Goal: Task Accomplishment & Management: Use online tool/utility

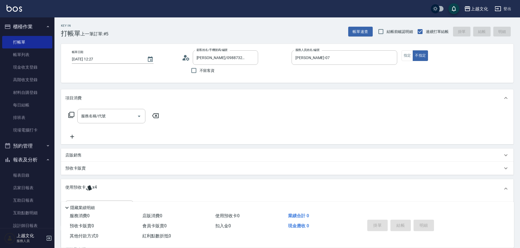
scroll to position [27, 0]
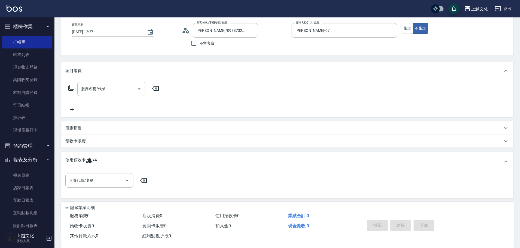
click at [180, 90] on div "服務名稱/代號 服務名稱/代號" at bounding box center [287, 99] width 453 height 38
click at [253, 31] on icon "Clear" at bounding box center [252, 30] width 5 height 5
click at [194, 42] on input "不留客資" at bounding box center [193, 43] width 11 height 11
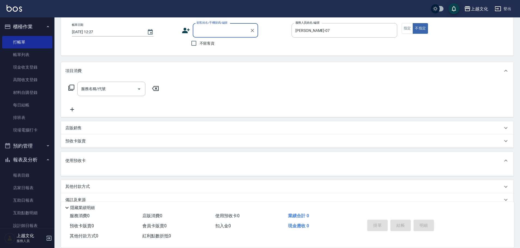
checkbox input "true"
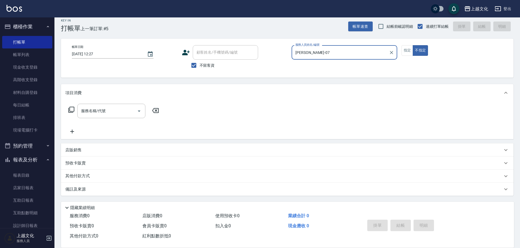
scroll to position [5, 0]
click at [313, 51] on input "LIN-07" at bounding box center [340, 53] width 93 height 10
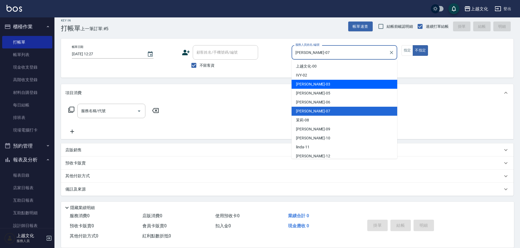
click at [311, 82] on div "kelly -03" at bounding box center [345, 84] width 106 height 9
type input "kelly-03"
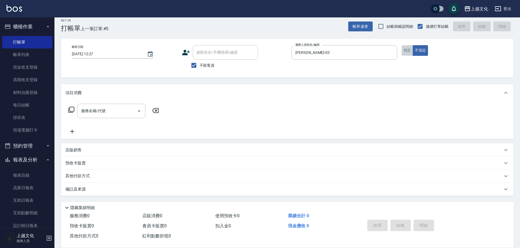
drag, startPoint x: 406, startPoint y: 52, endPoint x: 293, endPoint y: 71, distance: 114.1
click at [405, 52] on button "指定" at bounding box center [408, 50] width 12 height 11
click at [90, 111] on input "服務名稱/代號" at bounding box center [107, 111] width 55 height 10
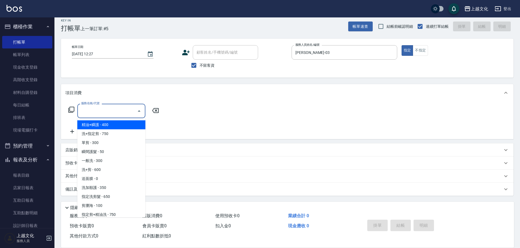
drag, startPoint x: 102, startPoint y: 111, endPoint x: 102, endPoint y: 132, distance: 20.7
click at [102, 111] on input "服務名稱/代號" at bounding box center [107, 111] width 55 height 10
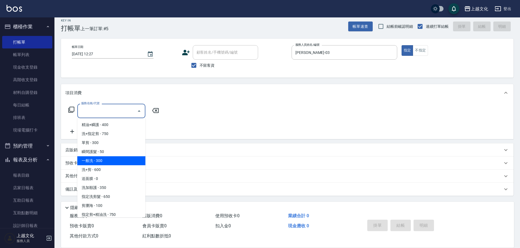
click at [105, 160] on span "一般洗 - 300" at bounding box center [111, 160] width 68 height 9
type input "一般洗(105)"
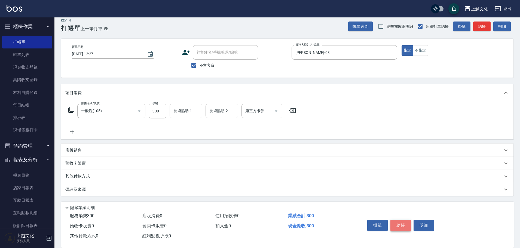
click at [402, 220] on button "結帳" at bounding box center [401, 225] width 20 height 11
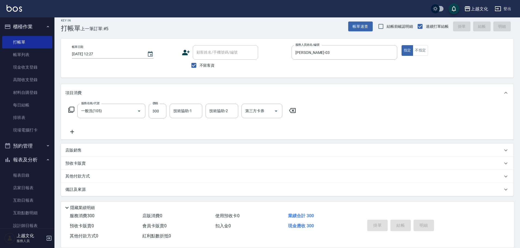
type input "2025/08/15 15:49"
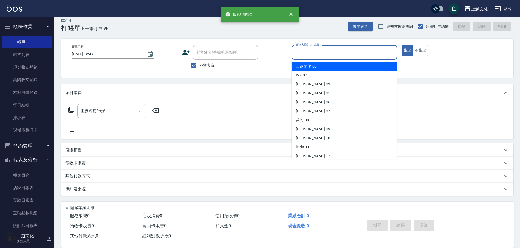
click at [319, 53] on input "服務人員姓名/編號" at bounding box center [344, 53] width 101 height 10
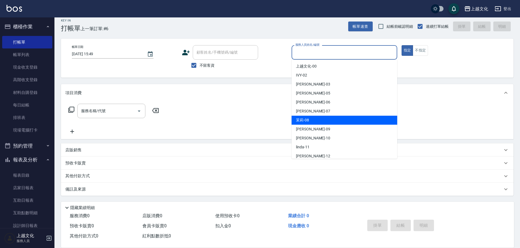
click at [321, 119] on div "茉莉 -08" at bounding box center [345, 120] width 106 height 9
type input "茉莉-08"
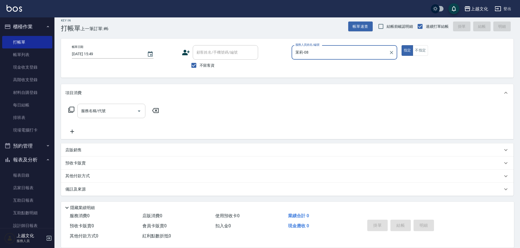
click at [120, 113] on input "服務名稱/代號" at bounding box center [107, 111] width 55 height 10
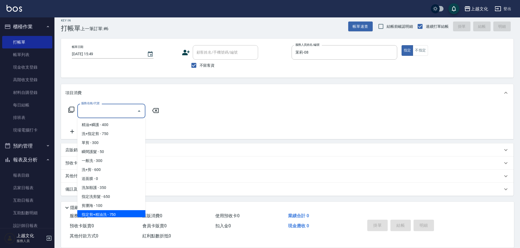
click at [115, 213] on span "指定剪+精油洗 - 750" at bounding box center [111, 214] width 68 height 9
type input "指定剪+精油洗(204)"
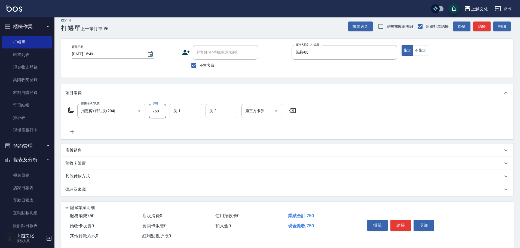
click at [163, 114] on input "750" at bounding box center [158, 111] width 18 height 15
type input "850"
drag, startPoint x: 185, startPoint y: 109, endPoint x: 185, endPoint y: 113, distance: 3.8
click at [185, 111] on input "洗-1" at bounding box center [186, 111] width 28 height 10
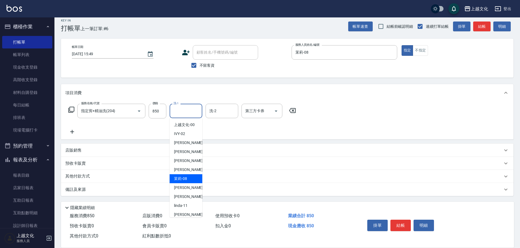
click at [187, 181] on span "茉莉 -08" at bounding box center [180, 179] width 13 height 6
type input "茉莉-08"
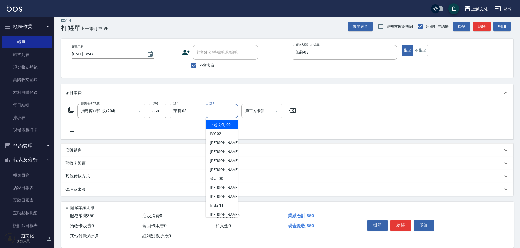
click at [218, 113] on input "洗-2" at bounding box center [222, 111] width 28 height 10
click at [226, 151] on span "EMILY -05" at bounding box center [227, 152] width 34 height 6
type input "EMILY-05"
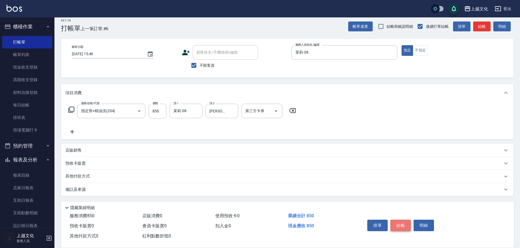
click at [398, 224] on button "結帳" at bounding box center [401, 225] width 20 height 11
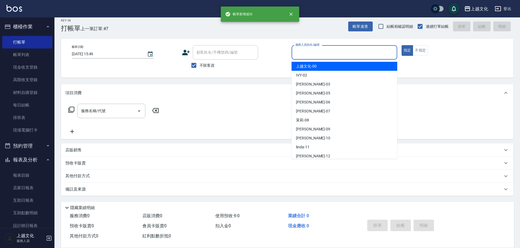
click at [324, 53] on input "服務人員姓名/編號" at bounding box center [344, 53] width 101 height 10
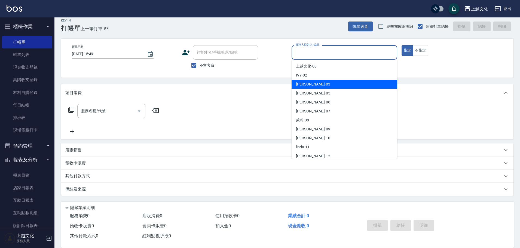
click at [313, 83] on div "kelly -03" at bounding box center [345, 84] width 106 height 9
type input "kelly-03"
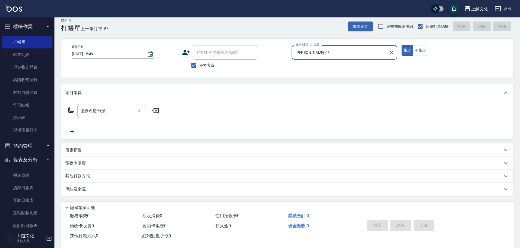
click at [71, 108] on icon at bounding box center [71, 110] width 7 height 7
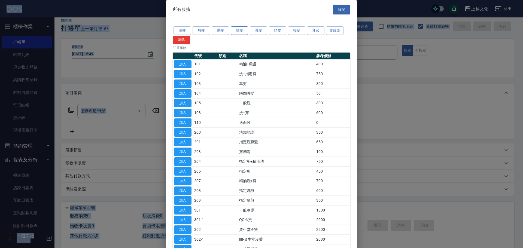
click at [236, 32] on button "染髮" at bounding box center [239, 30] width 17 height 8
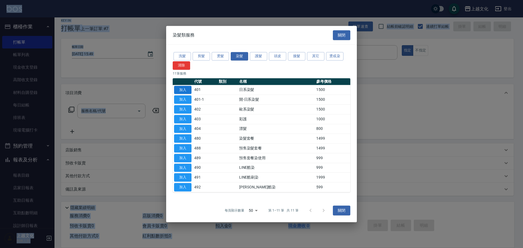
drag, startPoint x: 182, startPoint y: 89, endPoint x: 181, endPoint y: 92, distance: 3.2
click at [181, 92] on button "加入" at bounding box center [182, 90] width 17 height 8
type input "日系染髮(401)"
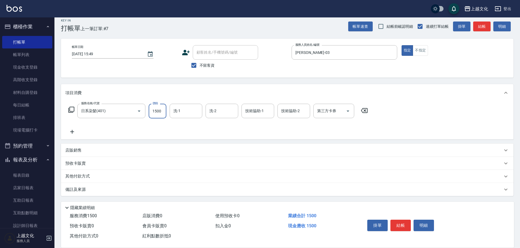
click at [161, 115] on input "1500" at bounding box center [158, 111] width 18 height 15
type input "3200"
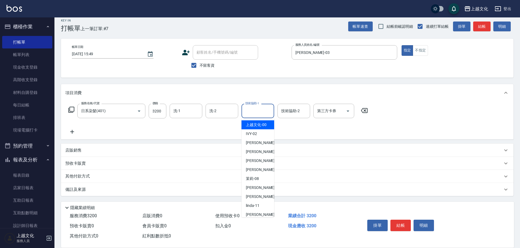
click at [257, 113] on input "技術協助-1" at bounding box center [258, 111] width 28 height 10
click at [257, 133] on div "IVY -02" at bounding box center [258, 133] width 33 height 9
type input "IVY-02"
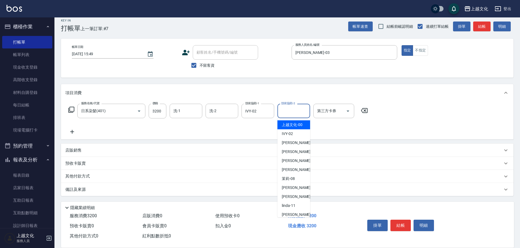
click at [290, 113] on input "技術協助-2" at bounding box center [294, 111] width 28 height 10
click at [292, 140] on span "kelly -03" at bounding box center [299, 143] width 34 height 6
click at [292, 140] on div "項目消費 服務名稱/代號 日系染髮(401) 服務名稱/代號 價格 3200 價格 洗-1 洗-1 洗-2 洗-2 技術協助-1 IVY-02 技術協助-1 …" at bounding box center [287, 140] width 453 height 112
type input "kelly-03"
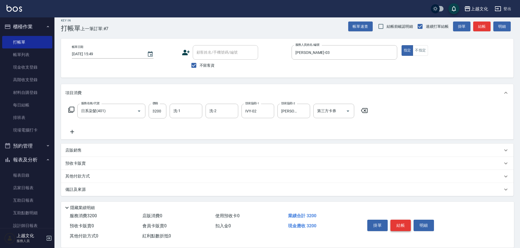
click at [403, 222] on button "結帳" at bounding box center [401, 225] width 20 height 11
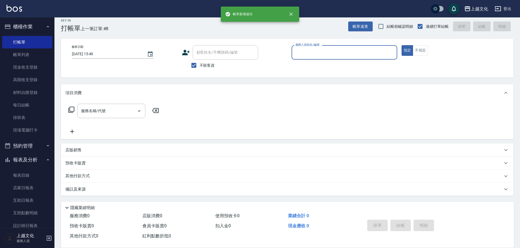
drag, startPoint x: 337, startPoint y: 47, endPoint x: 337, endPoint y: 56, distance: 9.3
click at [337, 49] on div "服務人員姓名/編號" at bounding box center [345, 52] width 106 height 14
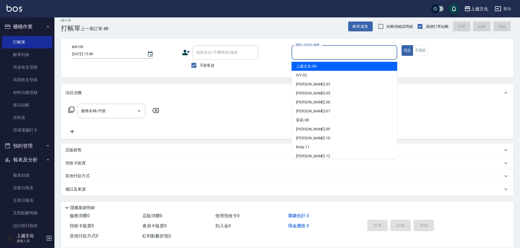
click at [337, 59] on div "服務人員姓名/編號" at bounding box center [345, 52] width 106 height 14
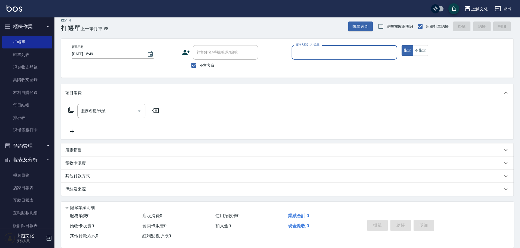
click at [337, 59] on div "服務人員姓名/編號" at bounding box center [345, 52] width 106 height 14
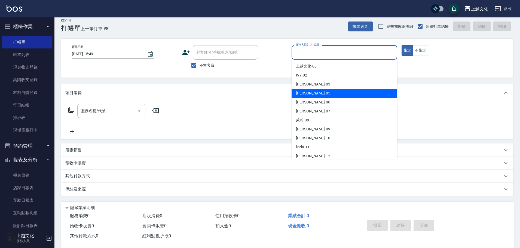
drag, startPoint x: 325, startPoint y: 96, endPoint x: 203, endPoint y: 104, distance: 122.5
click at [325, 96] on div "EMILY -05" at bounding box center [345, 93] width 106 height 9
type input "EMILY-05"
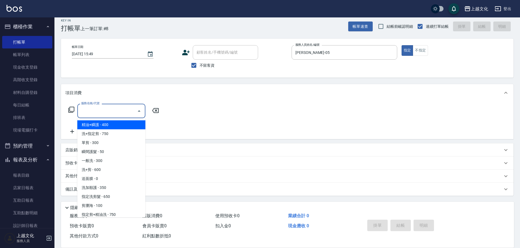
click at [112, 114] on input "服務名稱/代號" at bounding box center [107, 111] width 55 height 10
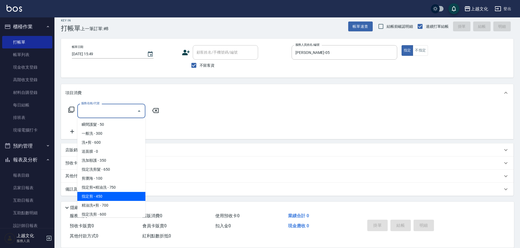
scroll to position [54, 0]
click at [121, 193] on span "指定單剪 - 350" at bounding box center [111, 196] width 68 height 9
type input "指定單剪(209)"
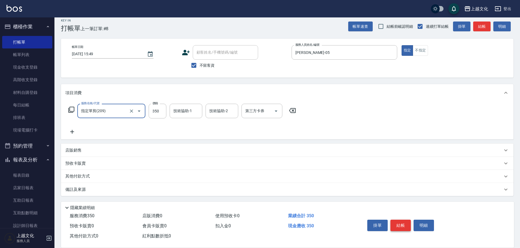
click at [402, 221] on button "結帳" at bounding box center [401, 225] width 20 height 11
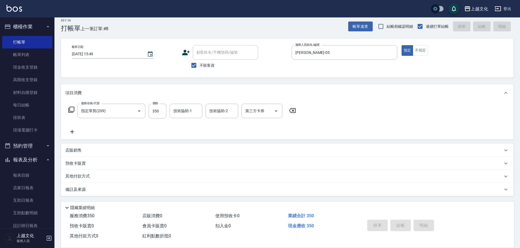
type input "2025/08/15 15:50"
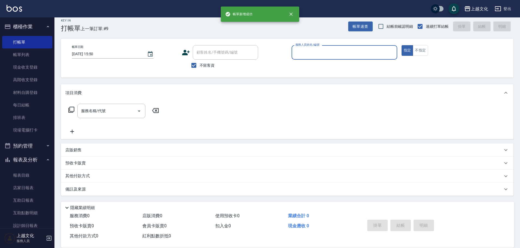
click at [342, 56] on input "服務人員姓名/編號" at bounding box center [344, 53] width 101 height 10
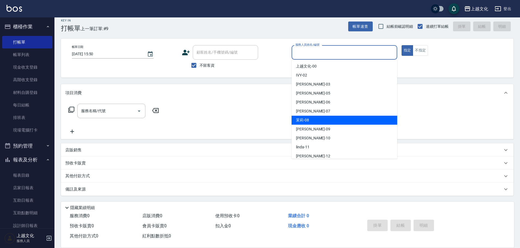
click at [318, 120] on div "茉莉 -08" at bounding box center [345, 120] width 106 height 9
type input "茉莉-08"
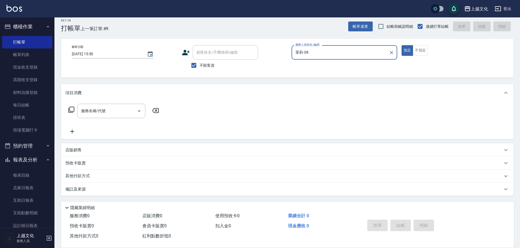
click at [72, 108] on icon at bounding box center [71, 110] width 7 height 7
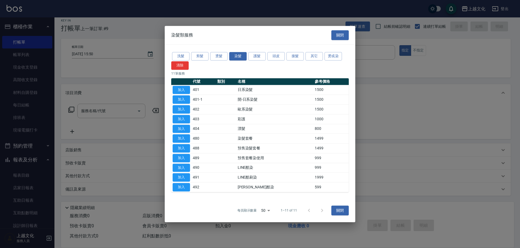
click at [72, 108] on div at bounding box center [260, 124] width 520 height 248
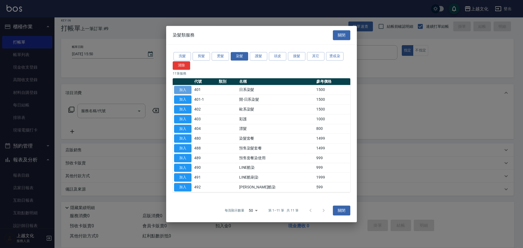
click at [183, 88] on button "加入" at bounding box center [182, 90] width 17 height 8
type input "日系染髮(401)"
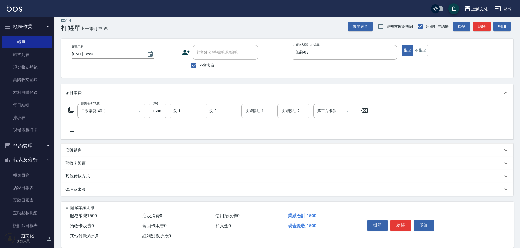
click at [159, 118] on input "1500" at bounding box center [158, 111] width 18 height 15
type input "1950"
click at [397, 224] on button "結帳" at bounding box center [401, 225] width 20 height 11
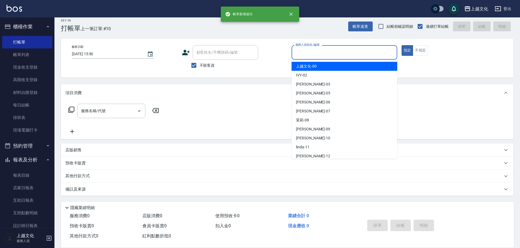
click at [332, 51] on input "服務人員姓名/編號" at bounding box center [344, 53] width 101 height 10
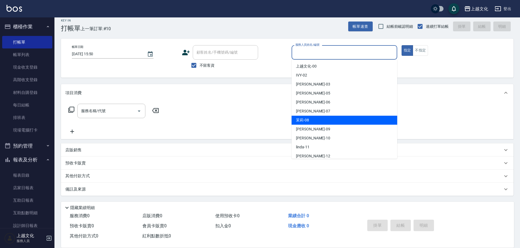
click at [315, 117] on div "茉莉 -08" at bounding box center [345, 120] width 106 height 9
type input "茉莉-08"
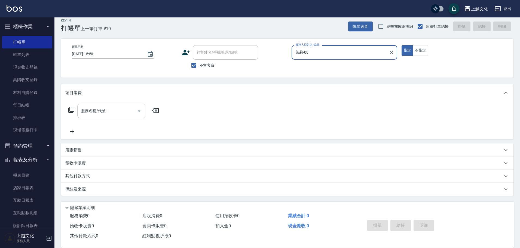
click at [118, 111] on input "服務名稱/代號" at bounding box center [107, 111] width 55 height 10
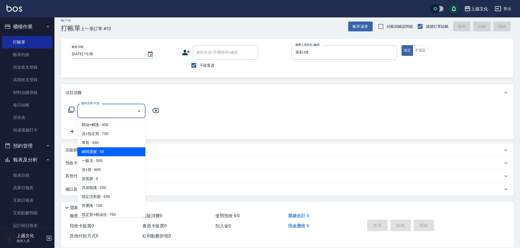
scroll to position [27, 0]
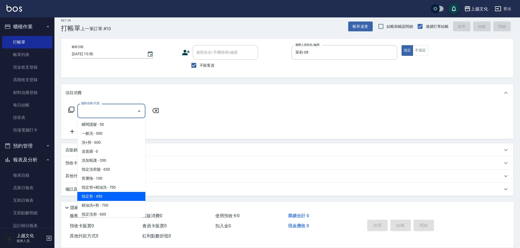
click at [124, 193] on span "指定剪 - 450" at bounding box center [111, 196] width 68 height 9
click at [124, 193] on div "備註及來源" at bounding box center [287, 189] width 453 height 13
type input "指定剪(205)"
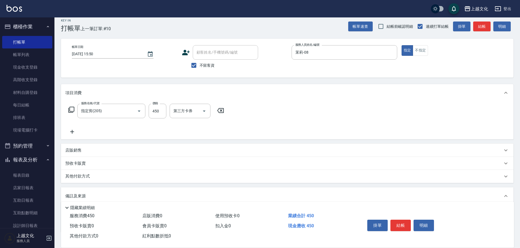
click at [401, 223] on button "結帳" at bounding box center [401, 225] width 20 height 11
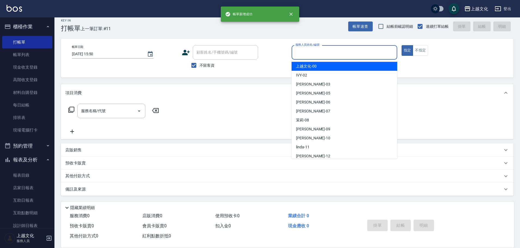
drag, startPoint x: 343, startPoint y: 55, endPoint x: 325, endPoint y: 66, distance: 21.5
click at [343, 55] on input "服務人員姓名/編號" at bounding box center [344, 53] width 101 height 10
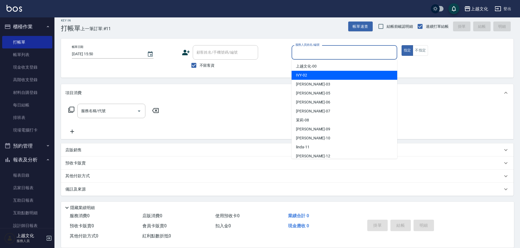
click at [320, 74] on div "IVY -02" at bounding box center [345, 75] width 106 height 9
type input "IVY-02"
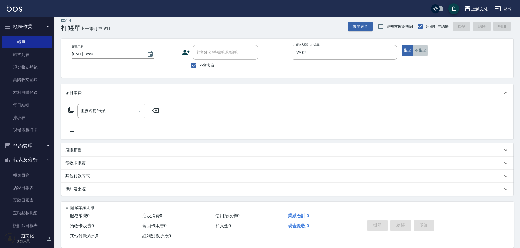
click at [422, 50] on button "不指定" at bounding box center [420, 50] width 15 height 11
click at [71, 110] on icon at bounding box center [71, 110] width 7 height 7
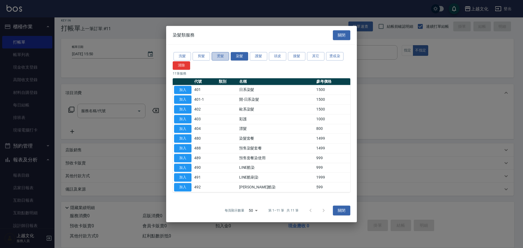
click at [224, 55] on button "燙髮" at bounding box center [220, 56] width 17 height 8
drag, startPoint x: 224, startPoint y: 55, endPoint x: 206, endPoint y: 74, distance: 26.8
click at [224, 55] on button "燙髮" at bounding box center [220, 56] width 17 height 8
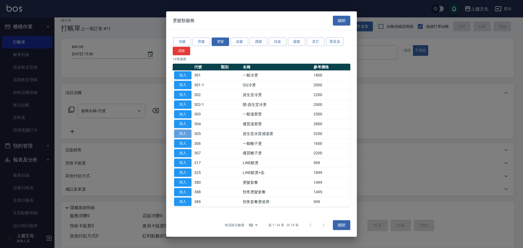
click at [187, 131] on button "加入" at bounding box center [182, 134] width 17 height 8
type input "資生堂水質感湯燙(305)"
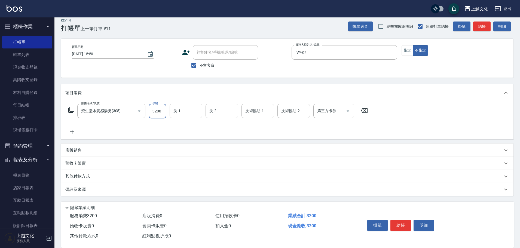
click at [163, 113] on input "3200" at bounding box center [158, 111] width 18 height 15
type input "4800"
click at [398, 221] on button "結帳" at bounding box center [401, 225] width 20 height 11
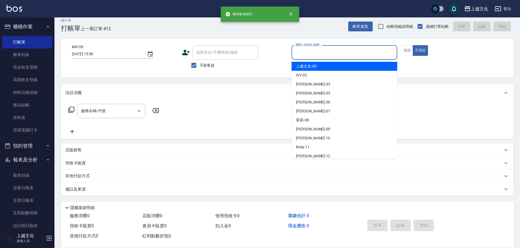
click at [337, 56] on input "服務人員姓名/編號" at bounding box center [344, 53] width 101 height 10
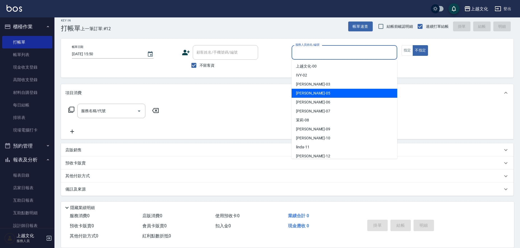
click at [331, 92] on div "EMILY -05" at bounding box center [345, 93] width 106 height 9
type input "EMILY-05"
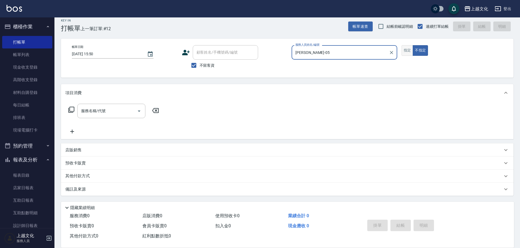
click at [408, 51] on button "指定" at bounding box center [408, 50] width 12 height 11
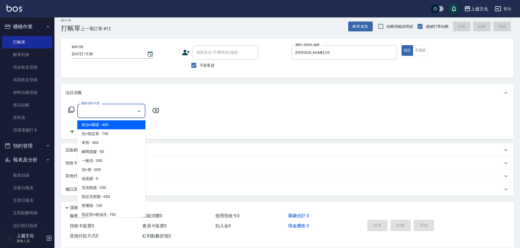
click at [103, 111] on input "服務名稱/代號" at bounding box center [107, 111] width 55 height 10
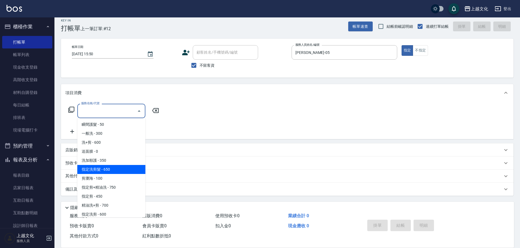
click at [122, 173] on span "指定洗剪髮 - 650" at bounding box center [111, 169] width 68 height 9
type input "指定洗剪髮(201)"
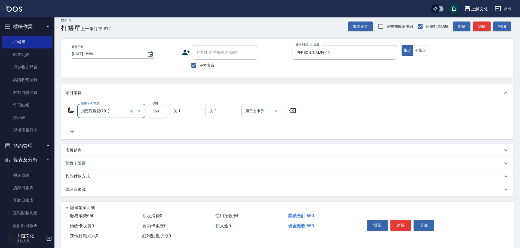
click at [399, 223] on button "結帳" at bounding box center [401, 225] width 20 height 11
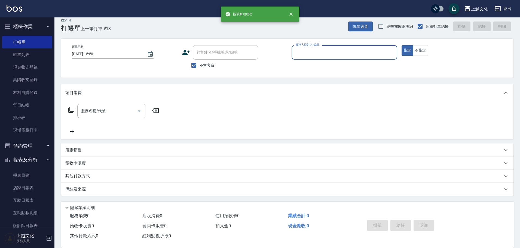
drag, startPoint x: 326, startPoint y: 55, endPoint x: 325, endPoint y: 57, distance: 2.8
click at [326, 55] on input "服務人員姓名/編號" at bounding box center [344, 53] width 101 height 10
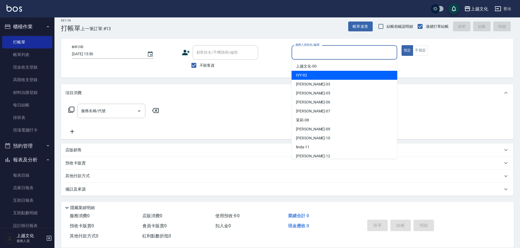
click at [321, 73] on div "IVY -02" at bounding box center [345, 75] width 106 height 9
click at [321, 73] on div "帳單日期 2025/08/15 15:50 顧客姓名/手機號碼/編號 顧客姓名/手機號碼/編號 不留客資 服務人員姓名/編號 服務人員姓名/編號 指定 不指定" at bounding box center [287, 58] width 453 height 39
type input "IVY-02"
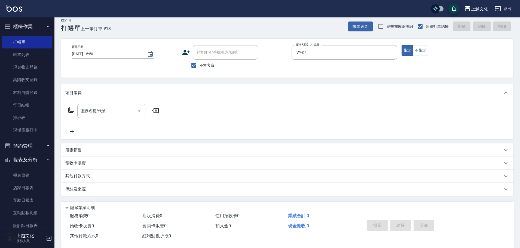
click at [72, 110] on icon at bounding box center [71, 110] width 7 height 7
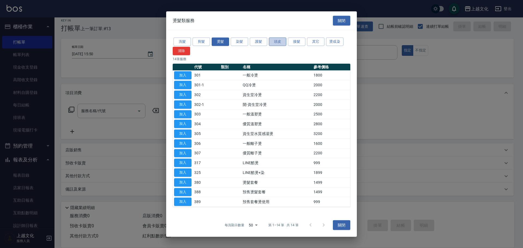
click at [274, 39] on button "頭皮" at bounding box center [277, 42] width 17 height 8
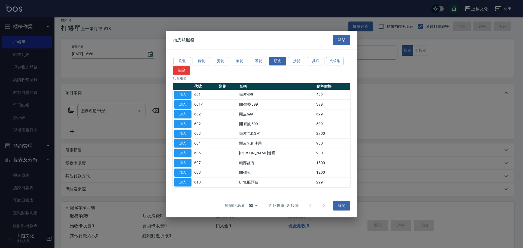
drag, startPoint x: 186, startPoint y: 114, endPoint x: 161, endPoint y: 115, distance: 25.6
click at [186, 114] on button "加入" at bounding box center [182, 114] width 17 height 8
type input "頭皮699(602)"
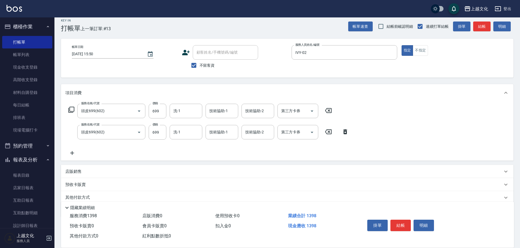
drag, startPoint x: 345, startPoint y: 131, endPoint x: 303, endPoint y: 126, distance: 41.9
click at [345, 130] on icon at bounding box center [346, 131] width 4 height 5
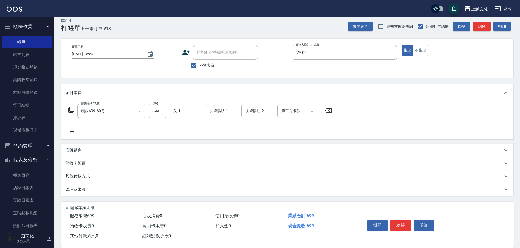
click at [74, 131] on icon at bounding box center [72, 132] width 14 height 7
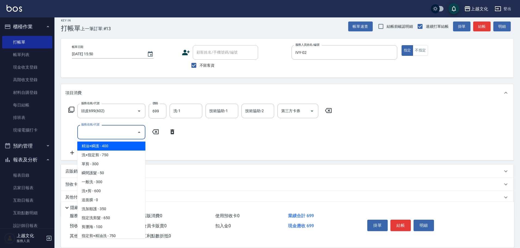
click at [96, 133] on input "服務名稱/代號" at bounding box center [107, 132] width 55 height 10
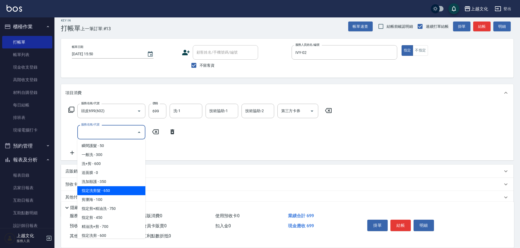
scroll to position [0, 0]
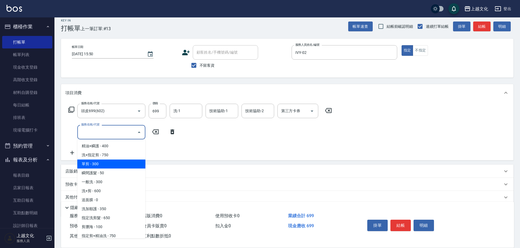
click at [113, 166] on span "單剪 - 300" at bounding box center [111, 164] width 68 height 9
type input "單剪(103)"
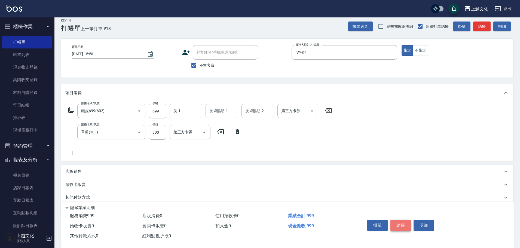
click at [394, 223] on button "結帳" at bounding box center [401, 225] width 20 height 11
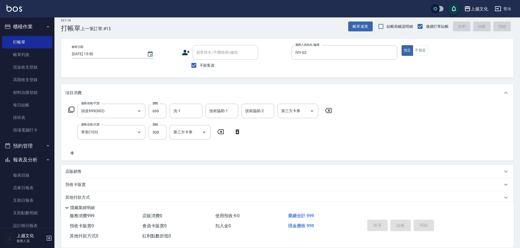
type input "2025/08/15 15:51"
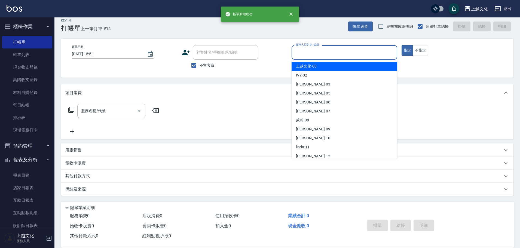
click at [338, 53] on input "服務人員姓名/編號" at bounding box center [344, 53] width 101 height 10
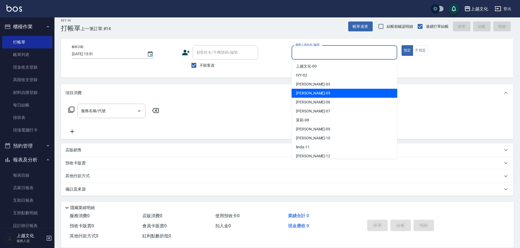
click at [326, 94] on div "EMILY -05" at bounding box center [345, 93] width 106 height 9
click at [326, 94] on div "項目消費" at bounding box center [283, 93] width 437 height 6
type input "EMILY-05"
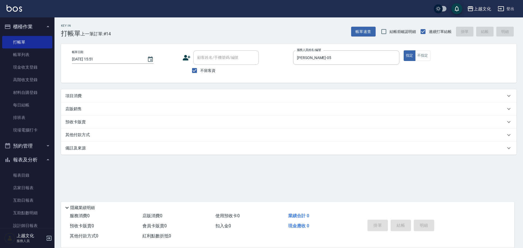
click at [72, 96] on p "項目消費" at bounding box center [73, 96] width 16 height 6
drag, startPoint x: 72, startPoint y: 98, endPoint x: 75, endPoint y: 98, distance: 3.4
click at [72, 98] on p "項目消費" at bounding box center [73, 96] width 16 height 6
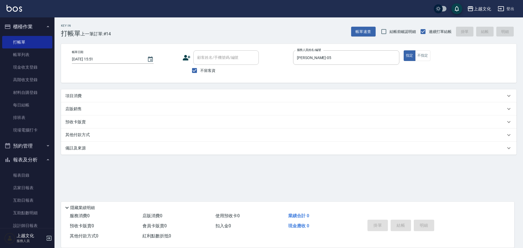
click at [72, 99] on div "項目消費" at bounding box center [288, 95] width 455 height 13
click at [71, 94] on p "項目消費" at bounding box center [73, 96] width 16 height 6
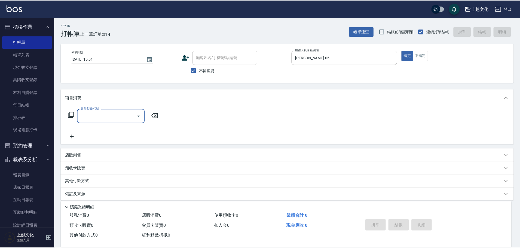
scroll to position [0, 0]
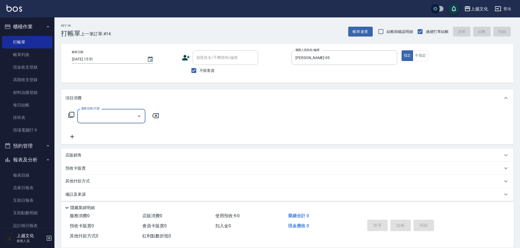
click at [72, 114] on icon at bounding box center [71, 115] width 7 height 7
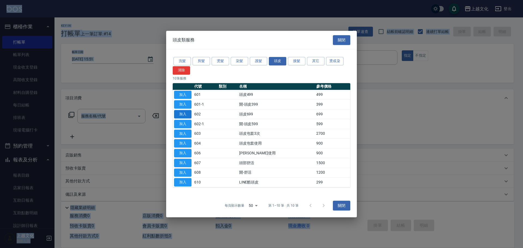
click at [179, 114] on button "加入" at bounding box center [182, 114] width 17 height 8
type input "頭皮699(602)"
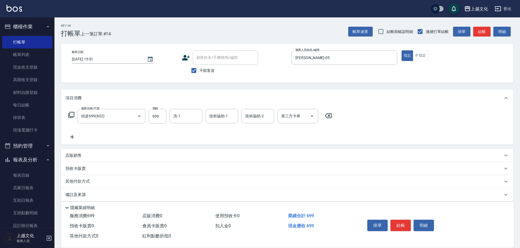
click at [71, 138] on icon at bounding box center [72, 137] width 14 height 7
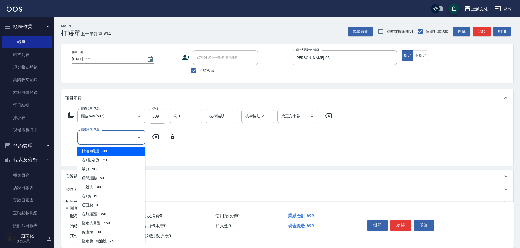
click at [113, 140] on input "服務名稱/代號" at bounding box center [107, 138] width 55 height 10
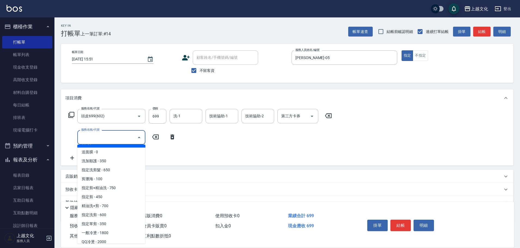
scroll to position [54, 0]
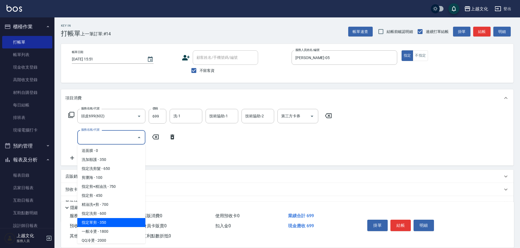
click at [120, 221] on span "指定單剪 - 350" at bounding box center [111, 222] width 68 height 9
type input "指定單剪(209)"
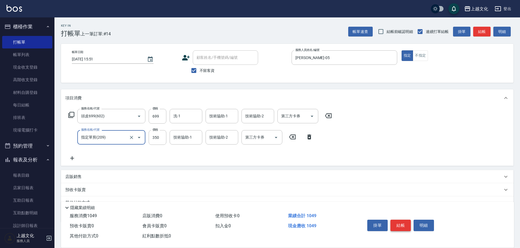
click at [395, 226] on button "結帳" at bounding box center [401, 225] width 20 height 11
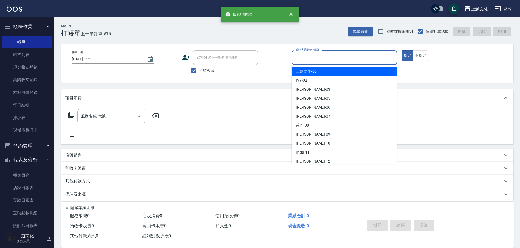
click at [345, 60] on input "服務人員姓名/編號" at bounding box center [344, 58] width 101 height 10
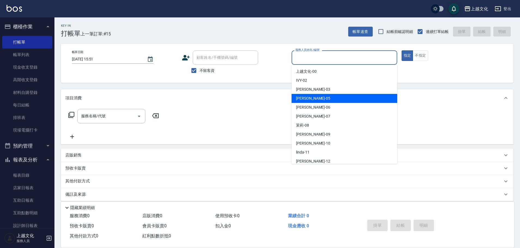
click at [325, 96] on div "EMILY -05" at bounding box center [345, 98] width 106 height 9
type input "EMILY-05"
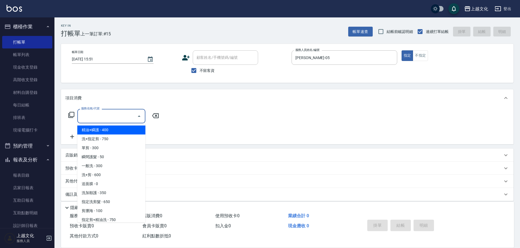
click at [87, 120] on input "服務名稱/代號" at bounding box center [107, 116] width 55 height 10
click at [88, 120] on input "服務名稱/代號" at bounding box center [107, 116] width 55 height 10
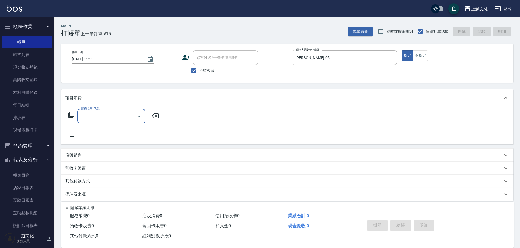
click at [114, 116] on input "服務名稱/代號" at bounding box center [107, 116] width 55 height 10
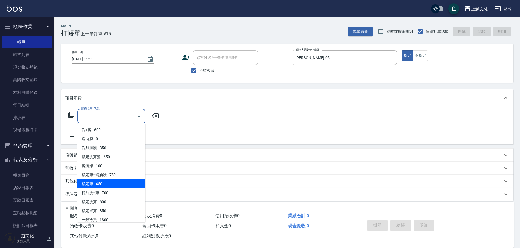
scroll to position [82, 0]
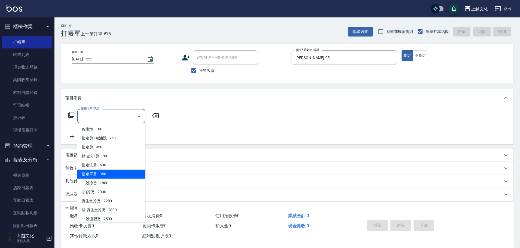
click at [121, 172] on span "指定單剪 - 350" at bounding box center [111, 174] width 68 height 9
type input "指定單剪(209)"
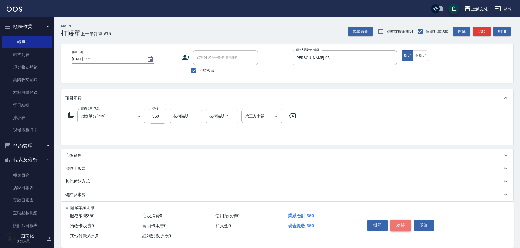
click at [402, 223] on button "結帳" at bounding box center [401, 225] width 20 height 11
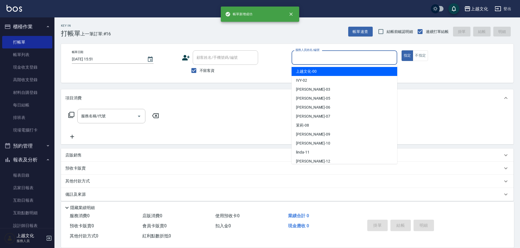
click at [337, 56] on input "服務人員姓名/編號" at bounding box center [344, 58] width 101 height 10
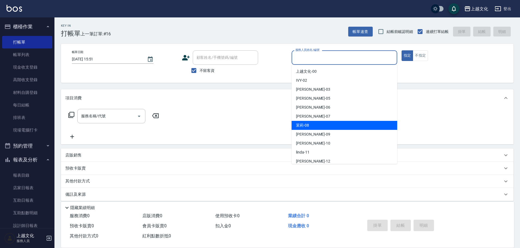
click at [316, 124] on div "茉莉 -08" at bounding box center [345, 125] width 106 height 9
type input "茉莉-08"
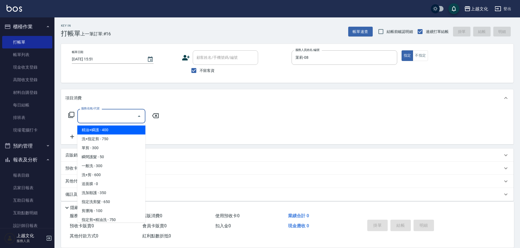
click at [89, 111] on div "服務名稱/代號 服務名稱/代號" at bounding box center [111, 116] width 68 height 14
click at [90, 135] on span "洗+指定剪 - 750" at bounding box center [111, 139] width 68 height 9
drag, startPoint x: 90, startPoint y: 135, endPoint x: 100, endPoint y: 130, distance: 11.3
click at [90, 135] on div "服務名稱/代號 服務名稱/代號" at bounding box center [113, 124] width 97 height 31
type input "洗+指定剪(102)"
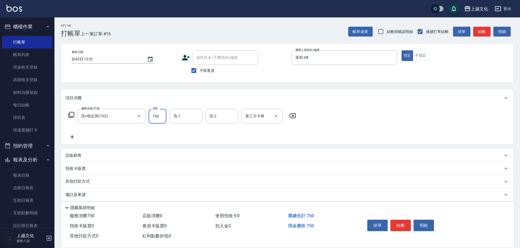
click at [163, 118] on input "750" at bounding box center [158, 116] width 18 height 15
type input "700"
click at [407, 223] on button "結帳" at bounding box center [401, 225] width 20 height 11
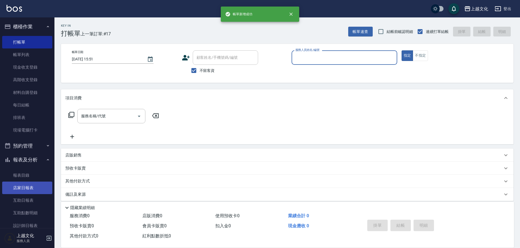
click at [20, 185] on link "店家日報表" at bounding box center [27, 188] width 50 height 13
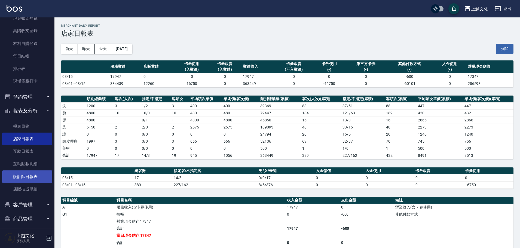
scroll to position [53, 0]
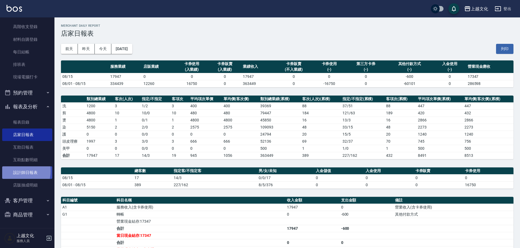
click at [16, 171] on link "設計師日報表" at bounding box center [27, 172] width 50 height 13
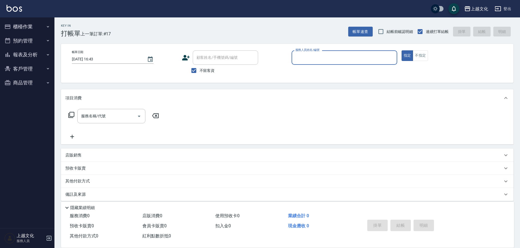
click at [302, 57] on input "服務人員姓名/編號" at bounding box center [344, 58] width 101 height 10
click at [303, 57] on input "服務人員姓名/編號" at bounding box center [344, 58] width 101 height 10
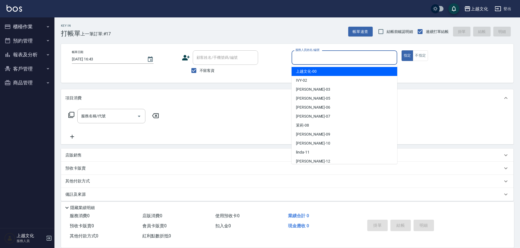
click at [311, 62] on input "服務人員姓名/編號" at bounding box center [344, 58] width 101 height 10
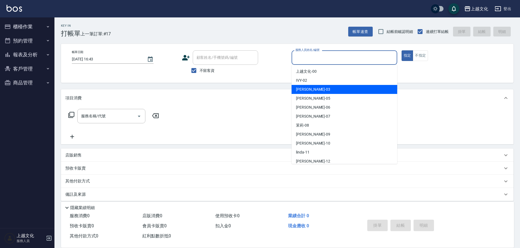
drag, startPoint x: 312, startPoint y: 87, endPoint x: 316, endPoint y: 86, distance: 4.3
click at [312, 87] on div "kelly -03" at bounding box center [345, 89] width 106 height 9
type input "kelly-03"
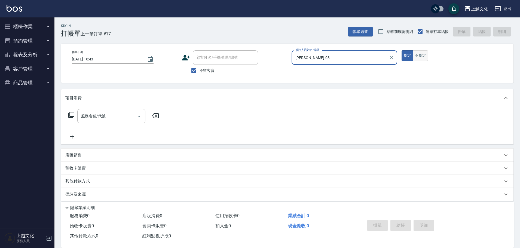
click at [421, 53] on button "不指定" at bounding box center [420, 55] width 15 height 11
click at [68, 115] on icon at bounding box center [71, 115] width 6 height 6
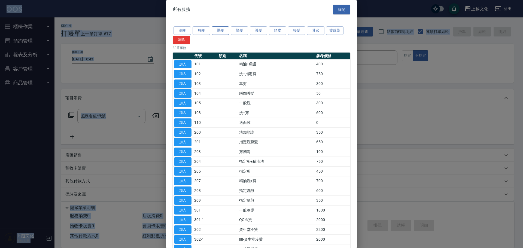
click at [214, 32] on button "燙髮" at bounding box center [220, 30] width 17 height 8
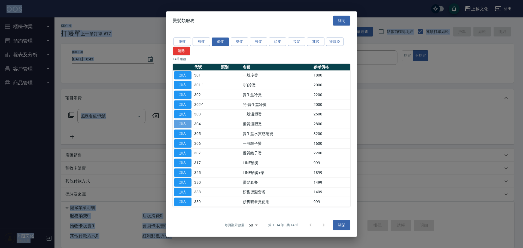
click at [181, 123] on button "加入" at bounding box center [182, 124] width 17 height 8
type input "優質溫塑燙(304)"
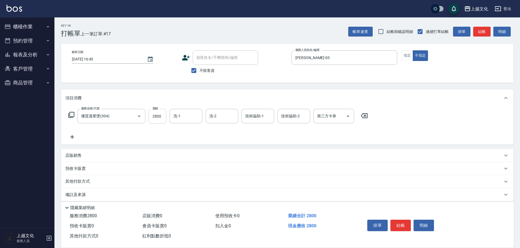
click at [161, 117] on input "2800" at bounding box center [158, 116] width 18 height 15
type input "3800"
click at [399, 220] on button "結帳" at bounding box center [401, 225] width 20 height 11
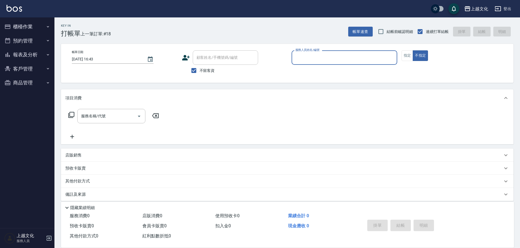
click at [20, 52] on button "報表及分析" at bounding box center [27, 55] width 50 height 14
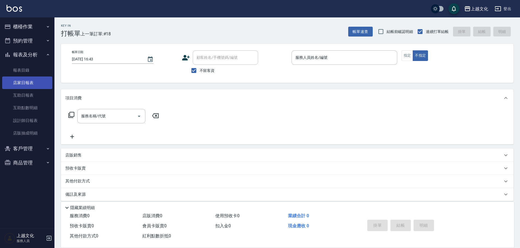
click at [25, 84] on link "店家日報表" at bounding box center [27, 83] width 50 height 13
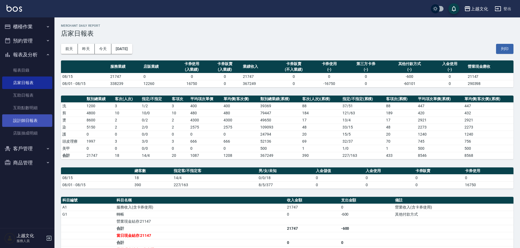
click at [24, 121] on link "設計師日報表" at bounding box center [27, 120] width 50 height 13
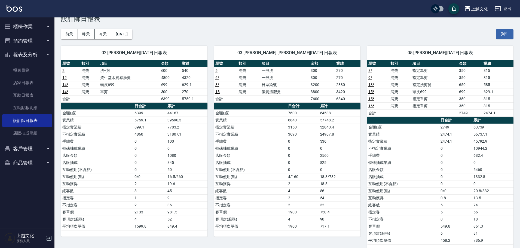
scroll to position [163, 0]
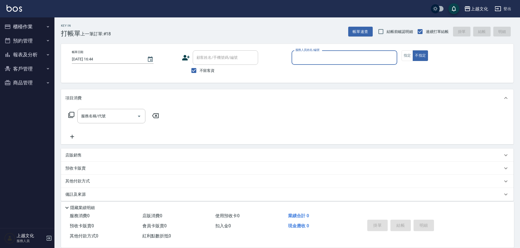
click at [366, 63] on div "服務人員姓名/編號" at bounding box center [345, 57] width 106 height 14
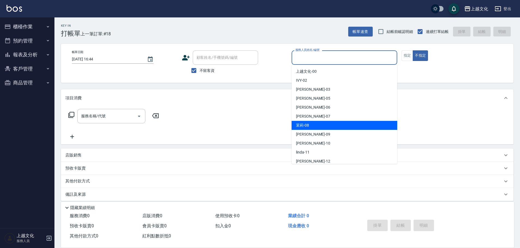
click at [323, 124] on div "茉莉 -08" at bounding box center [345, 125] width 106 height 9
click at [323, 124] on div "服務名稱/代號 服務名稱/代號" at bounding box center [287, 126] width 453 height 38
type input "茉莉-08"
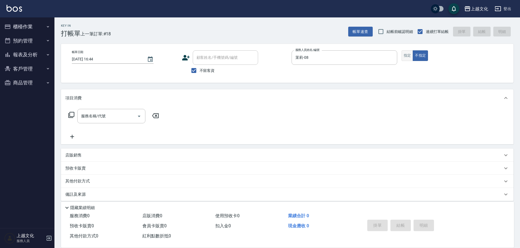
click at [406, 56] on button "指定" at bounding box center [408, 55] width 12 height 11
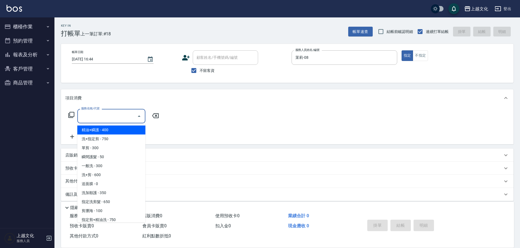
click at [113, 117] on input "服務名稱/代號" at bounding box center [107, 116] width 55 height 10
drag, startPoint x: 107, startPoint y: 136, endPoint x: 112, endPoint y: 137, distance: 4.9
click at [107, 136] on span "洗+指定剪 - 750" at bounding box center [111, 139] width 68 height 9
type input "洗+指定剪(102)"
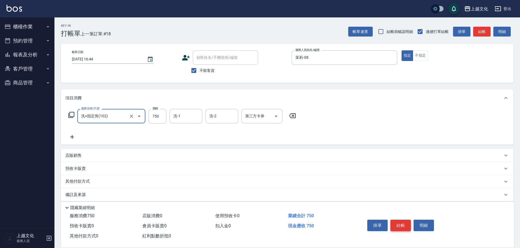
click at [397, 225] on button "結帳" at bounding box center [401, 225] width 20 height 11
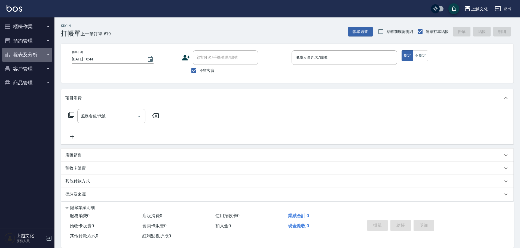
click at [18, 55] on button "報表及分析" at bounding box center [27, 55] width 50 height 14
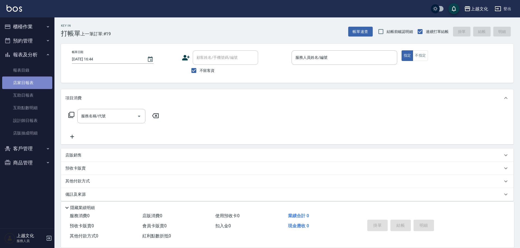
click at [17, 82] on link "店家日報表" at bounding box center [27, 83] width 50 height 13
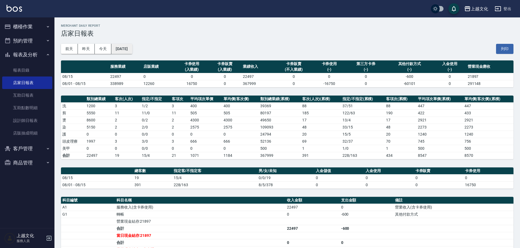
click at [121, 49] on button "[DATE]" at bounding box center [121, 49] width 21 height 10
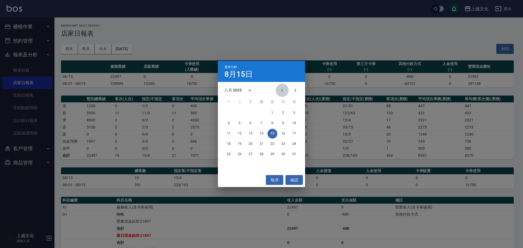
click at [284, 90] on icon "Previous month" at bounding box center [282, 90] width 7 height 7
click at [260, 156] on button "31" at bounding box center [262, 155] width 10 height 10
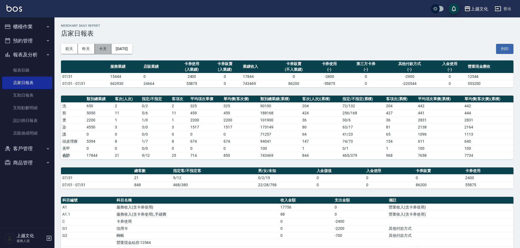
click at [104, 50] on button "今天" at bounding box center [103, 49] width 17 height 10
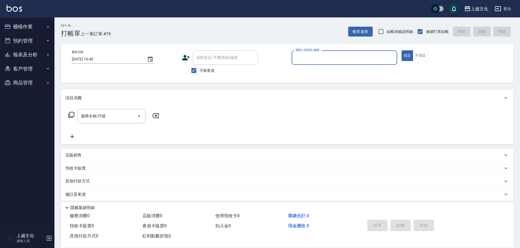
click at [194, 69] on input "不留客資" at bounding box center [193, 70] width 11 height 11
click at [193, 71] on input "不留客資" at bounding box center [193, 70] width 11 height 11
checkbox input "false"
click at [193, 62] on div "顧客姓名/手機號碼/編號" at bounding box center [225, 57] width 65 height 14
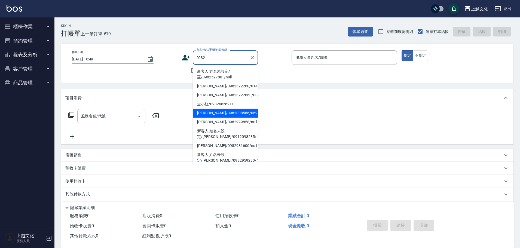
type input "0982"
click at [31, 54] on button "報表及分析" at bounding box center [27, 55] width 50 height 14
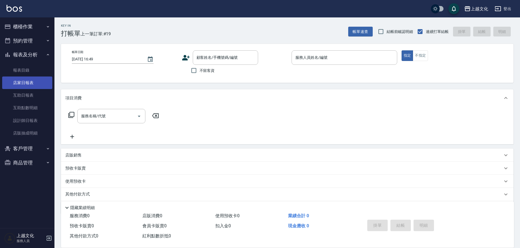
click at [27, 82] on link "店家日報表" at bounding box center [27, 83] width 50 height 13
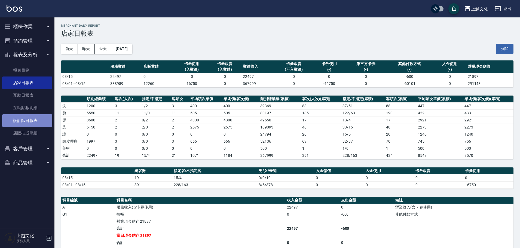
click at [35, 121] on link "設計師日報表" at bounding box center [27, 120] width 50 height 13
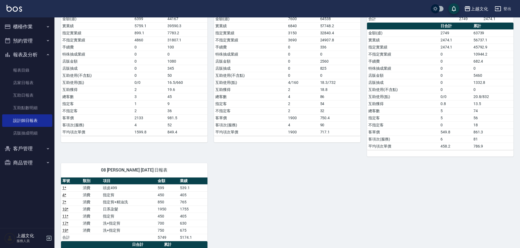
scroll to position [218, 0]
